Goal: Task Accomplishment & Management: Manage account settings

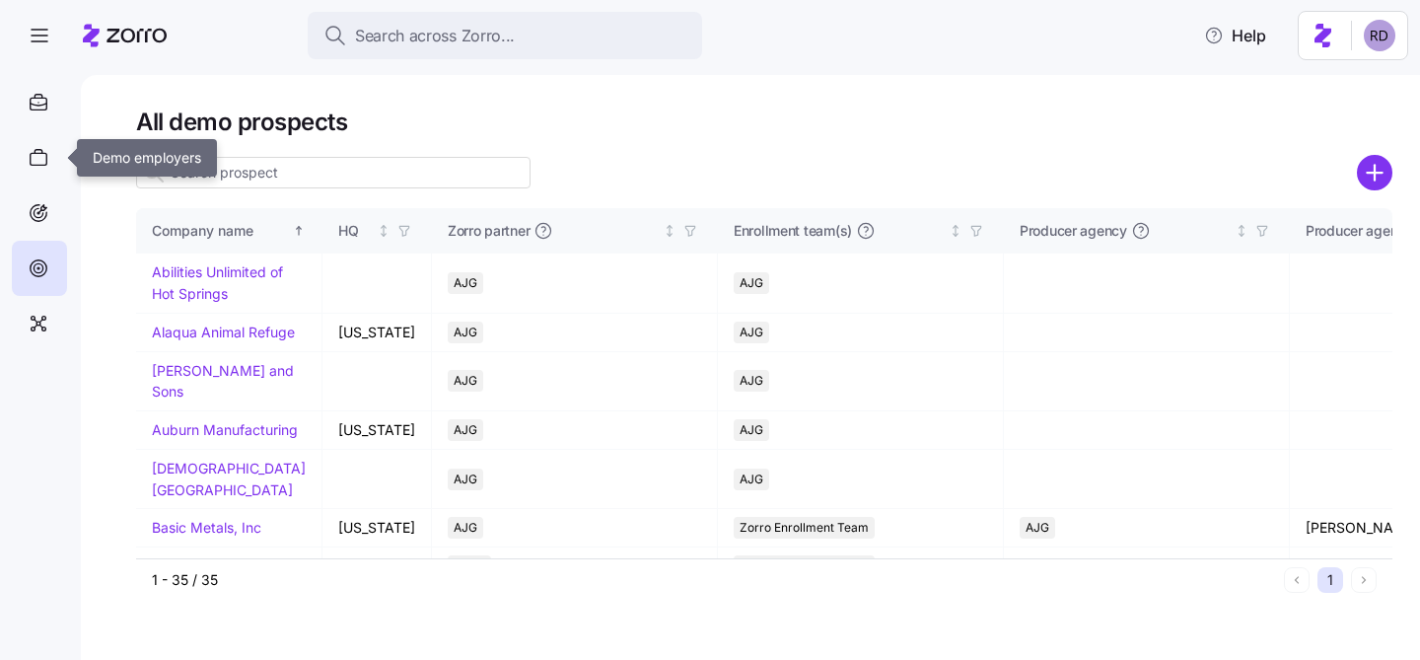
scroll to position [285, 0]
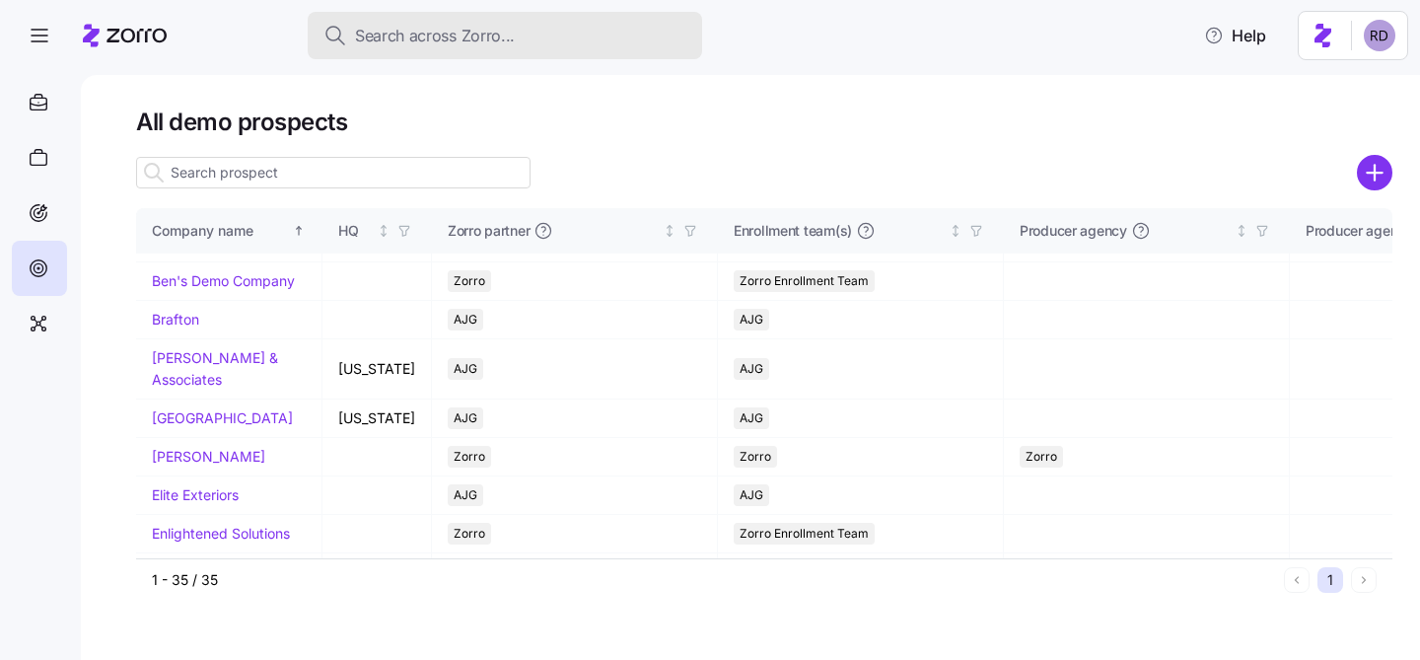
click at [436, 36] on span "Search across Zorro..." at bounding box center [435, 36] width 160 height 25
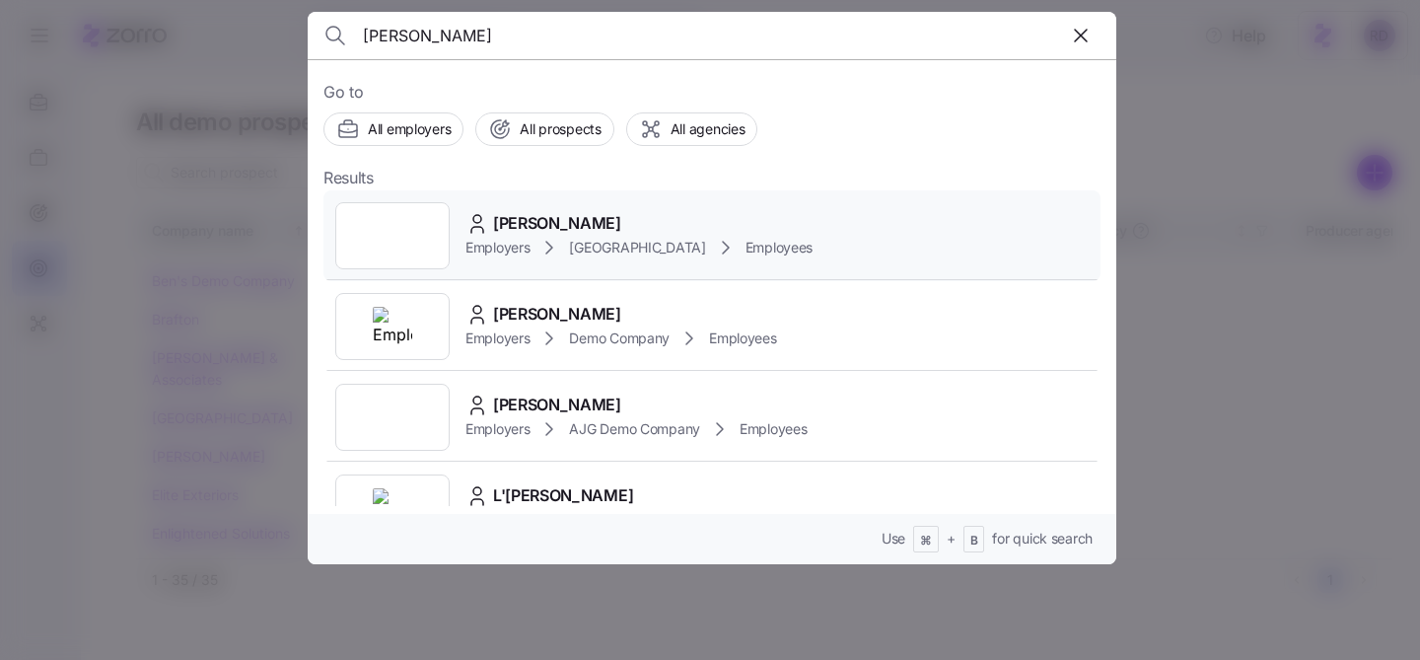
type input "[PERSON_NAME]"
click at [914, 242] on div "[PERSON_NAME] Employers [GEOGRAPHIC_DATA] Employees" at bounding box center [711, 235] width 777 height 91
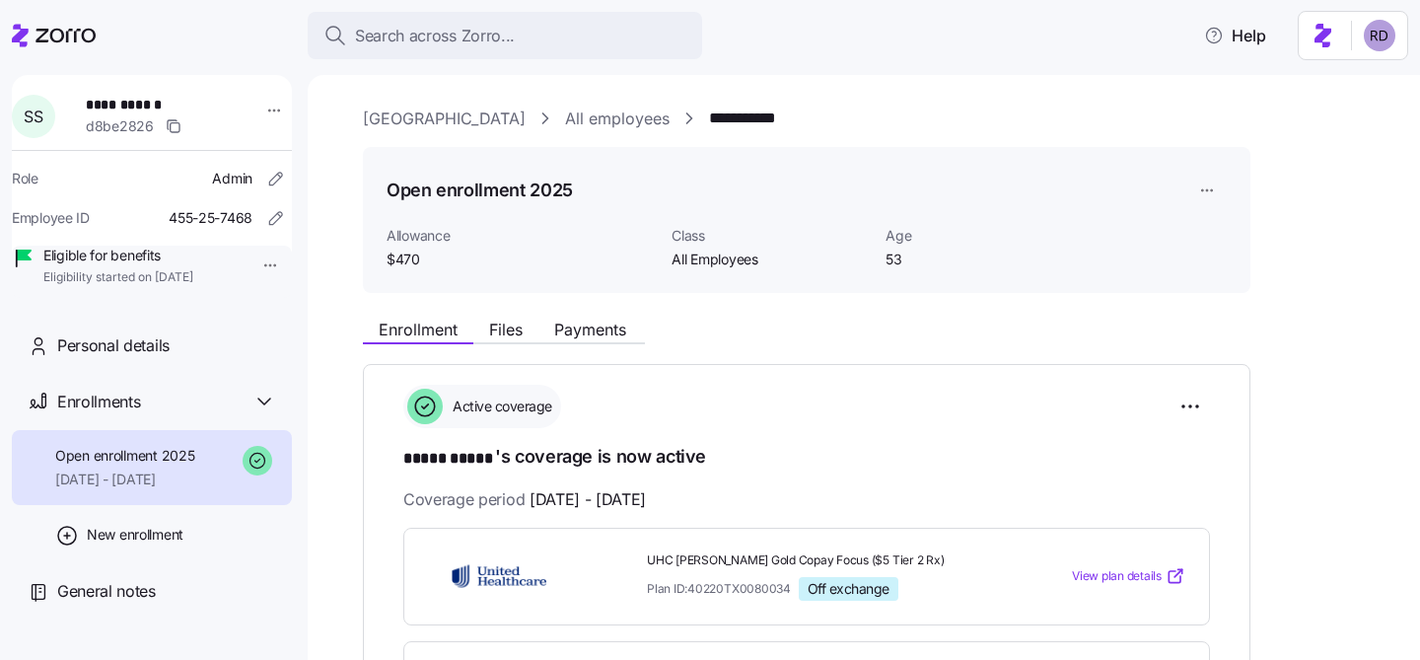
click at [565, 112] on link "All employees" at bounding box center [617, 118] width 105 height 25
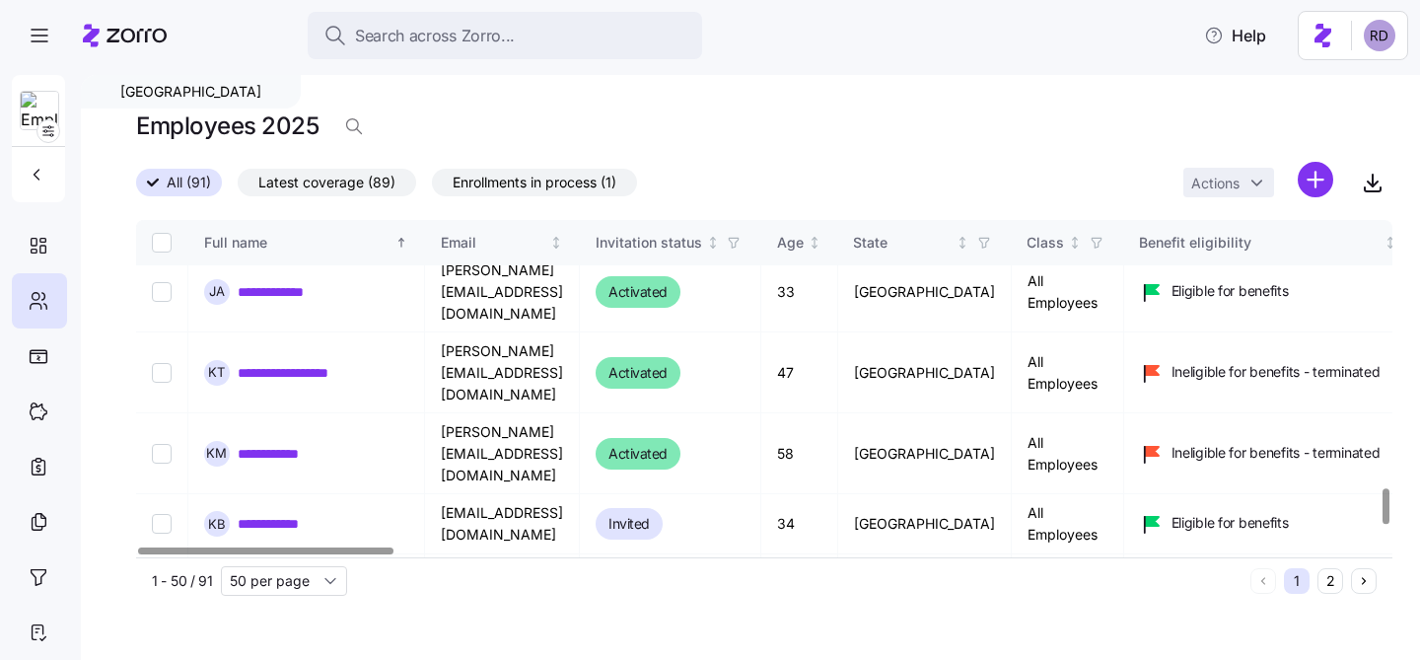
scroll to position [2694, 0]
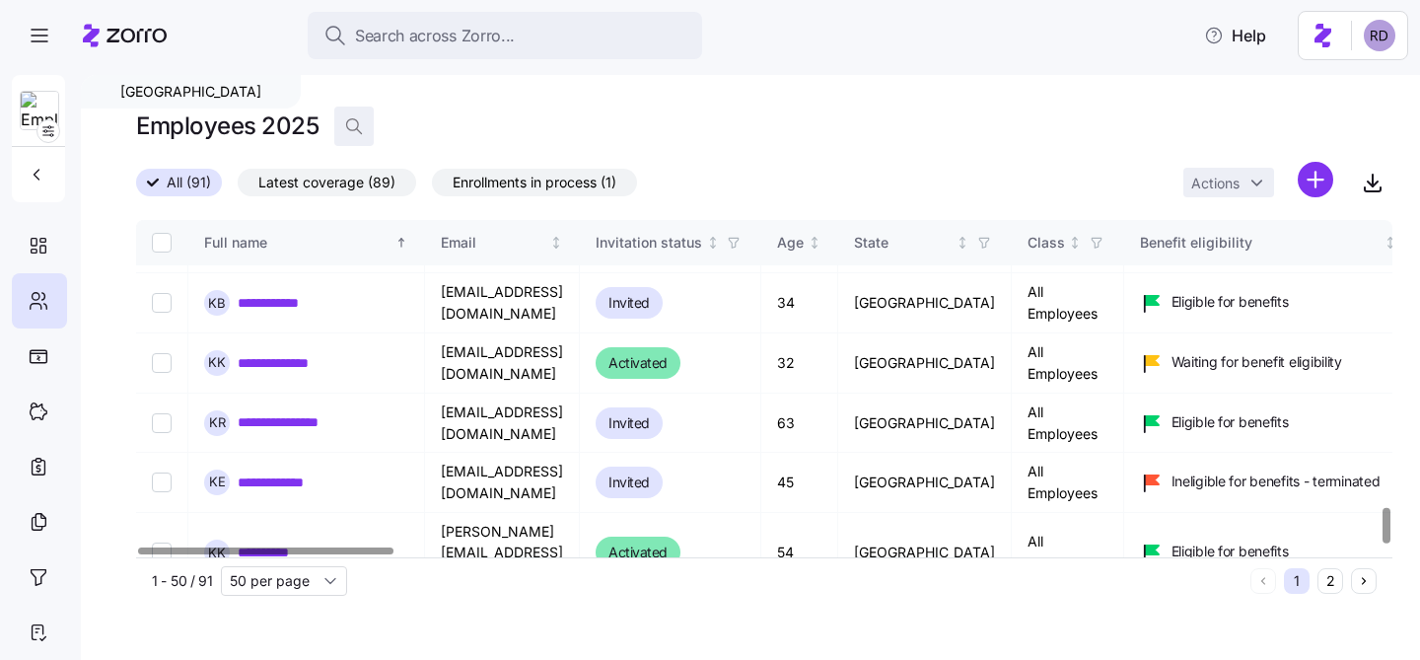
click at [351, 122] on icon "button" at bounding box center [354, 126] width 20 height 20
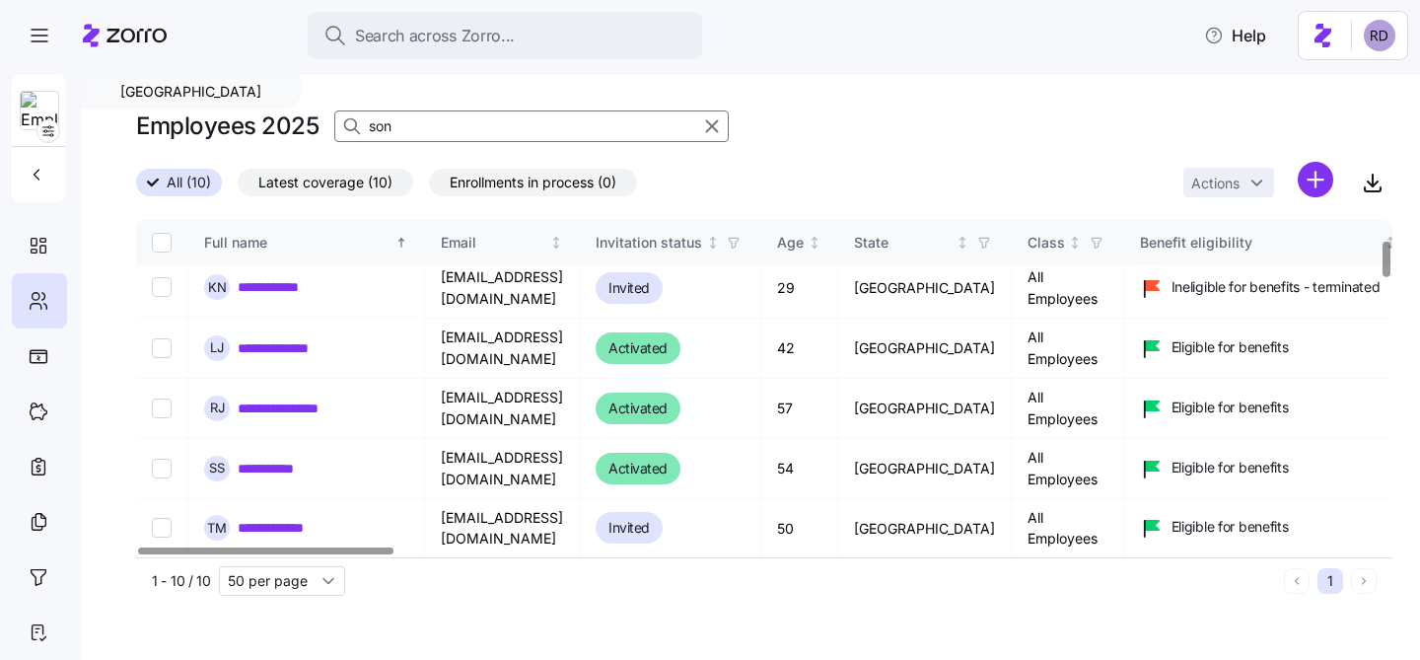
scroll to position [183, 0]
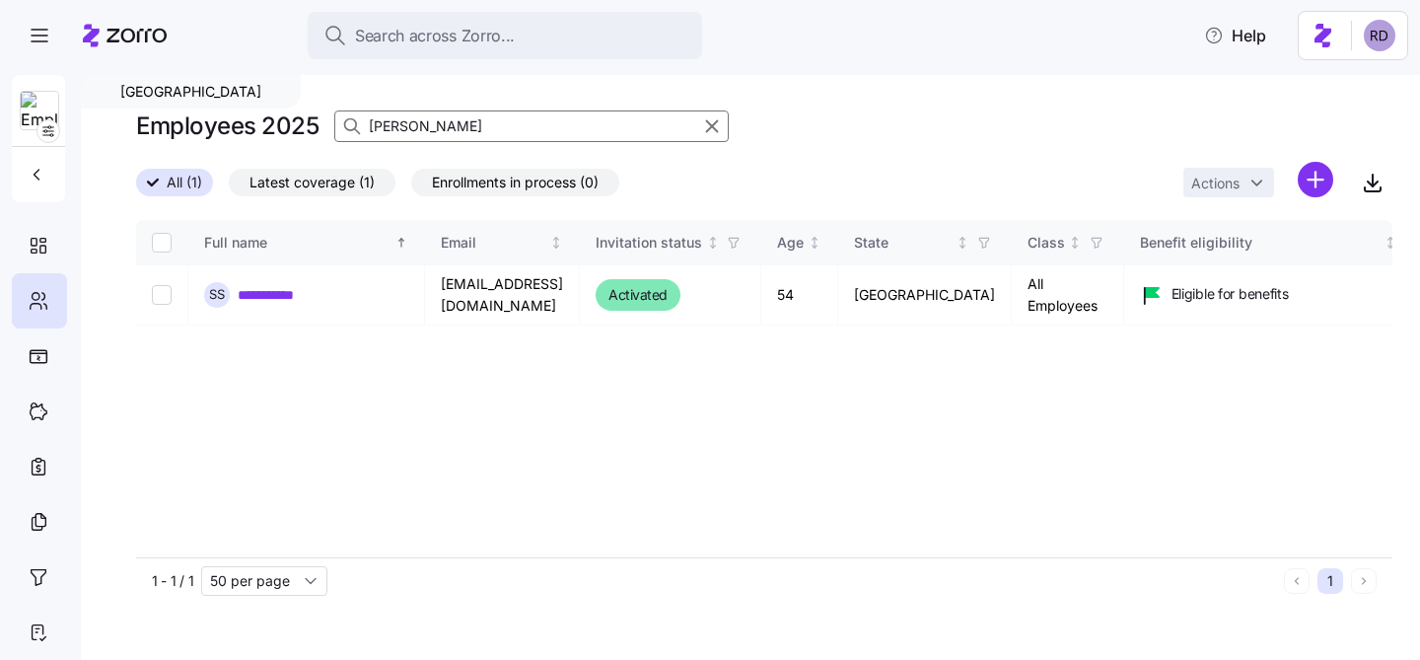
type input "[PERSON_NAME]"
click at [303, 295] on link "**********" at bounding box center [279, 295] width 82 height 20
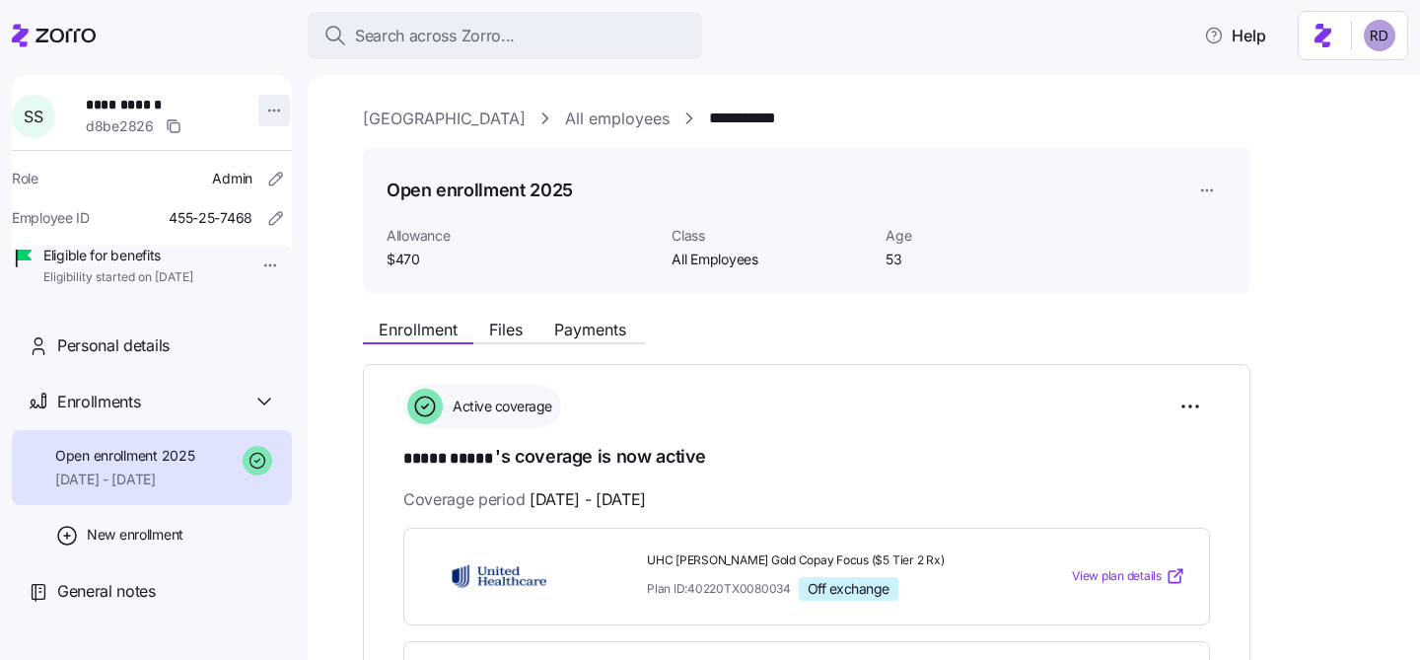
click at [269, 106] on html "**********" at bounding box center [710, 324] width 1420 height 648
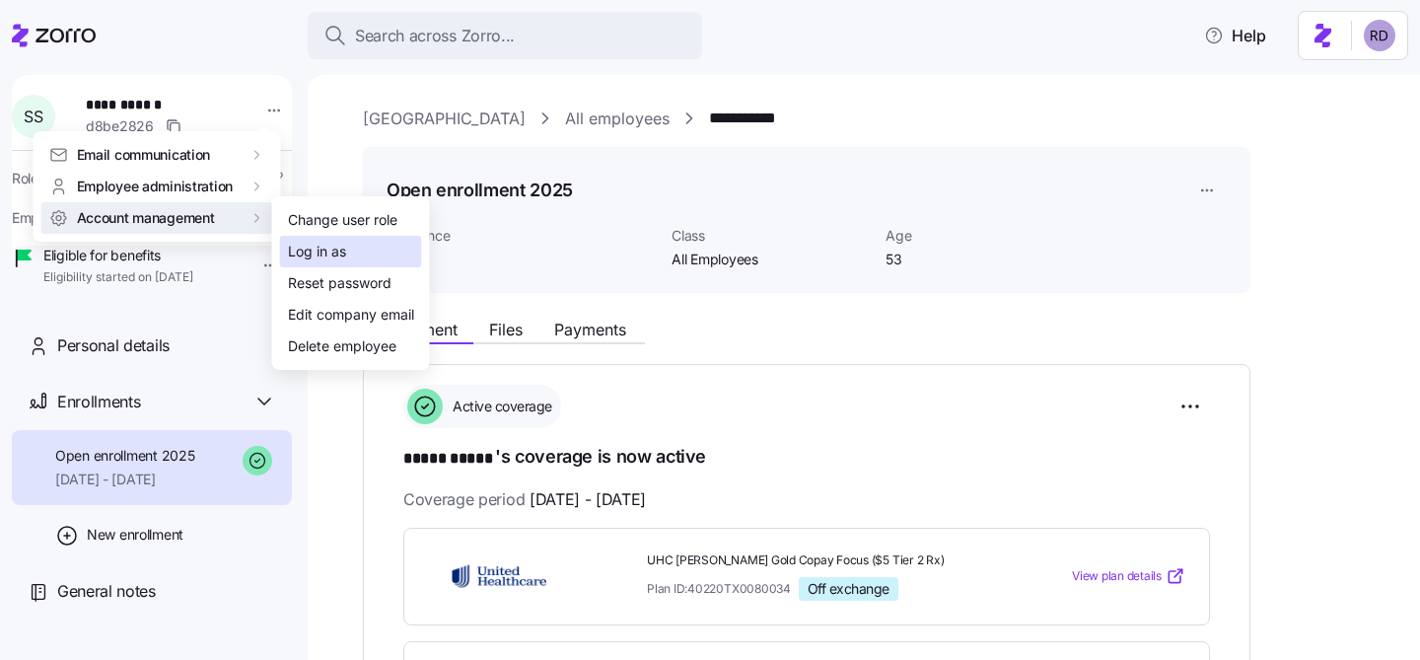
click at [288, 244] on div "Log in as" at bounding box center [317, 252] width 58 height 22
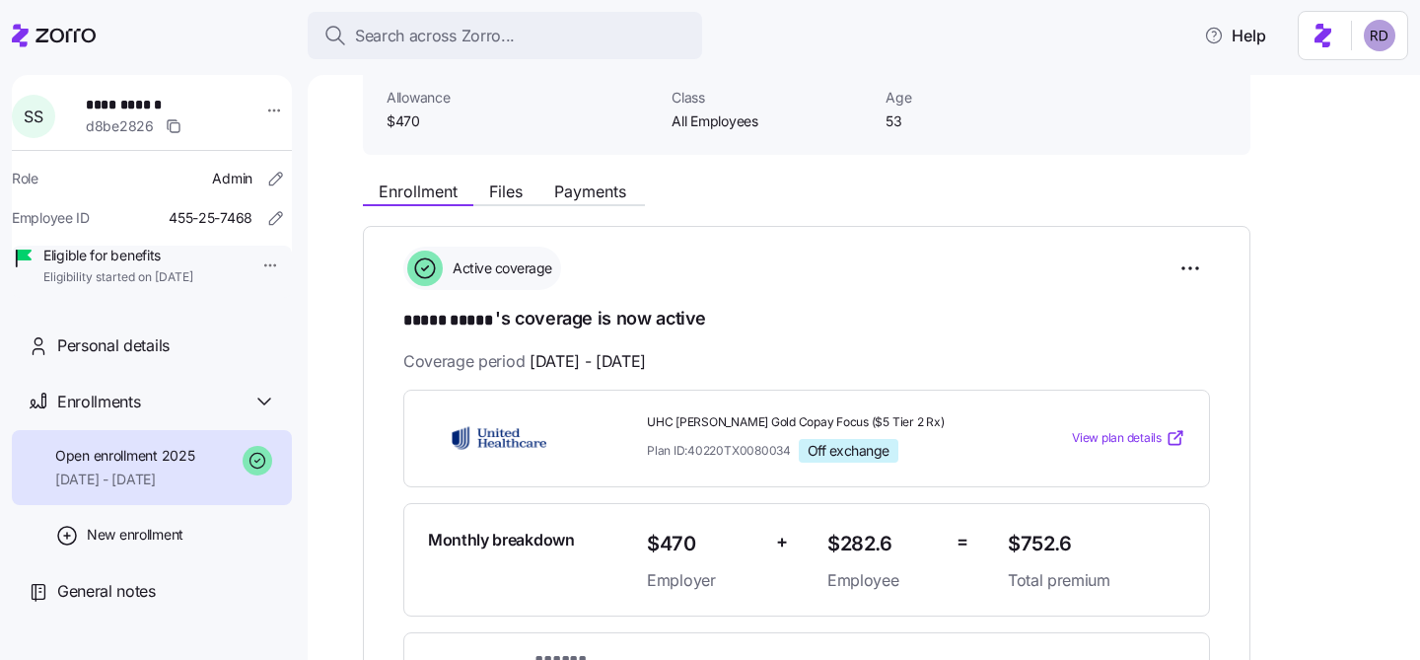
scroll to position [176, 0]
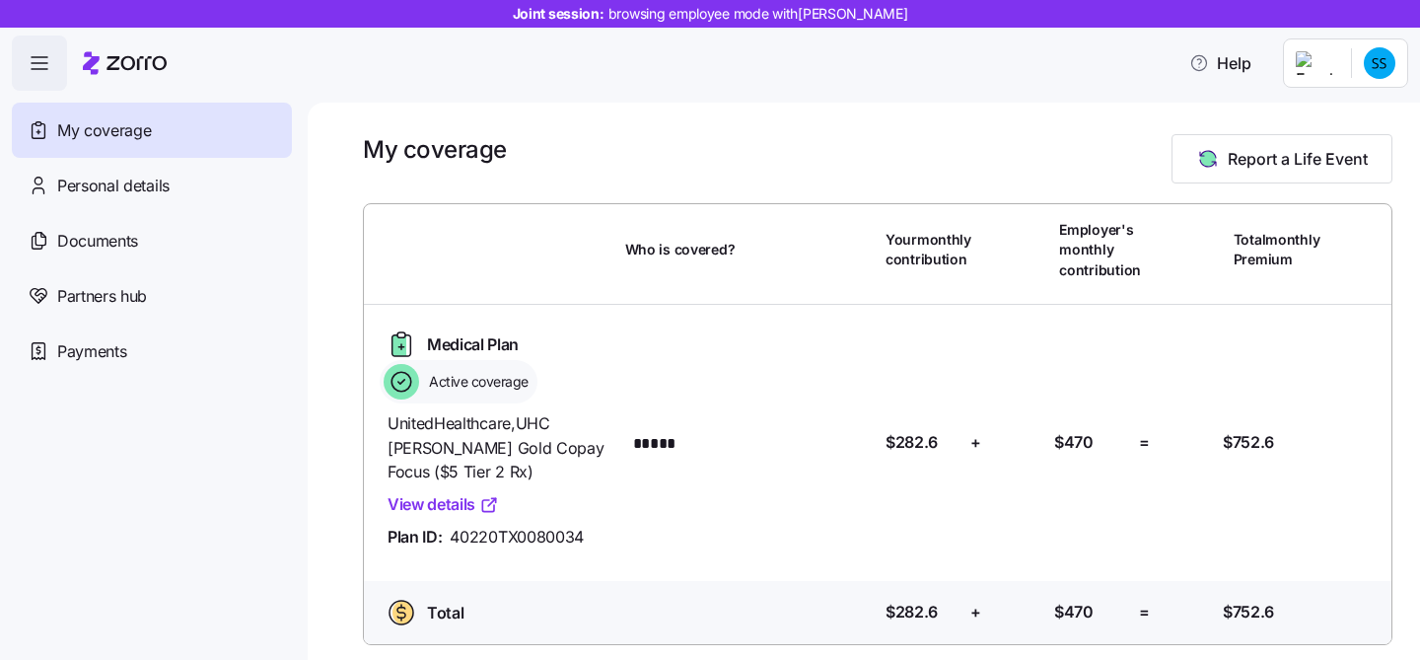
click at [1392, 62] on html "Joint session: browsing employee mode with Sonya Smith Help My coverage Persona…" at bounding box center [710, 324] width 1420 height 648
click at [957, 112] on html "Joint session: browsing employee mode with Sonya Smith Help My coverage Persona…" at bounding box center [710, 324] width 1420 height 648
